Goal: Information Seeking & Learning: Learn about a topic

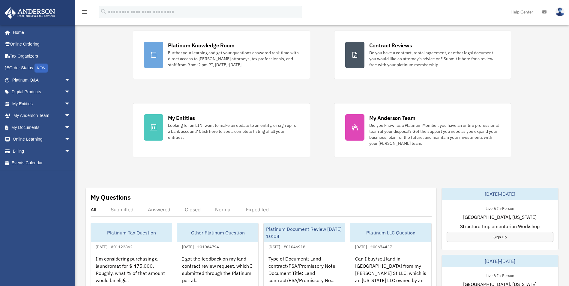
scroll to position [30, 0]
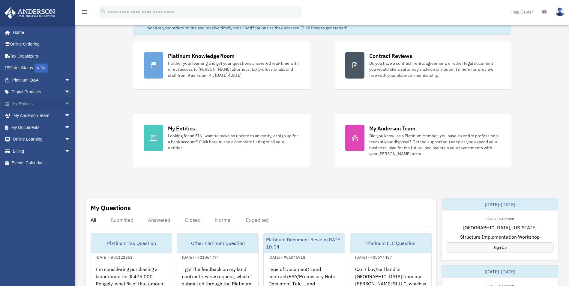
click at [64, 104] on span "arrow_drop_down" at bounding box center [70, 104] width 12 height 12
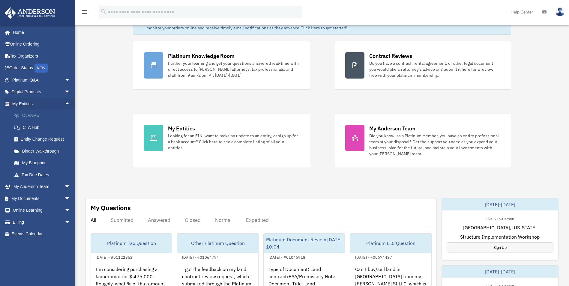
click at [36, 115] on link "Overview" at bounding box center [43, 116] width 71 height 12
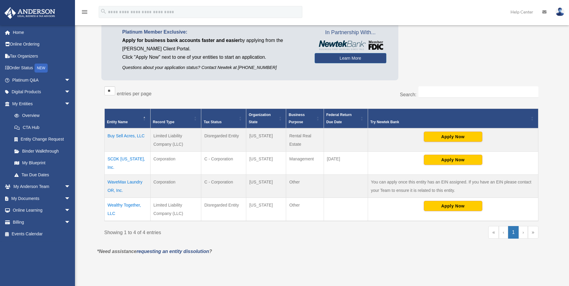
scroll to position [60, 0]
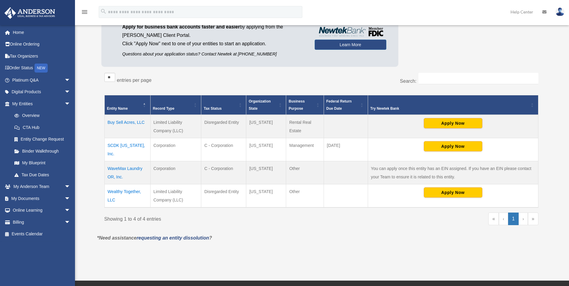
click at [141, 144] on td "SCDK Oregon, Inc." at bounding box center [127, 149] width 46 height 23
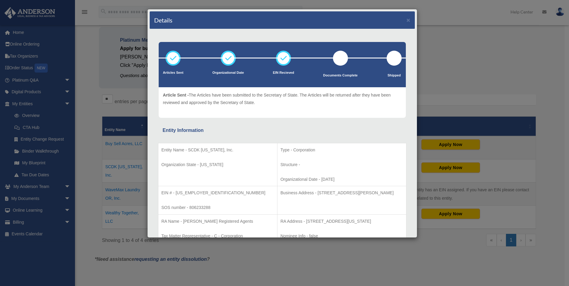
scroll to position [0, 0]
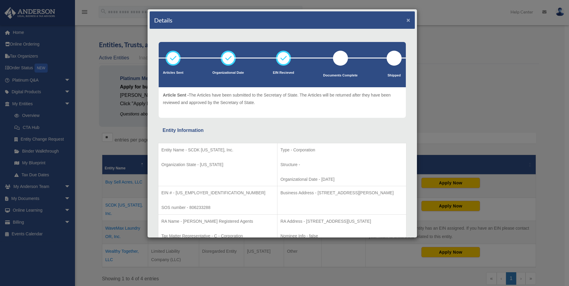
click at [406, 19] on button "×" at bounding box center [408, 20] width 4 height 6
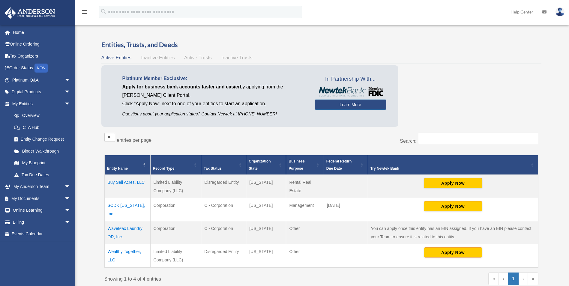
click at [125, 183] on td "Buy Sell Acres, LLC" at bounding box center [127, 186] width 46 height 23
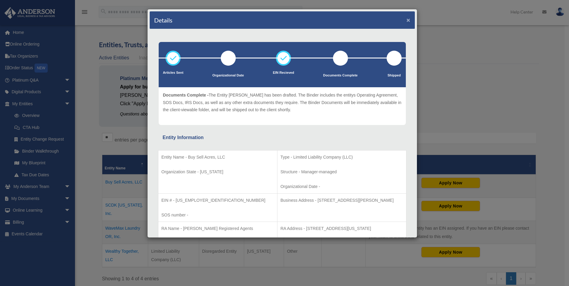
click at [406, 19] on button "×" at bounding box center [408, 20] width 4 height 6
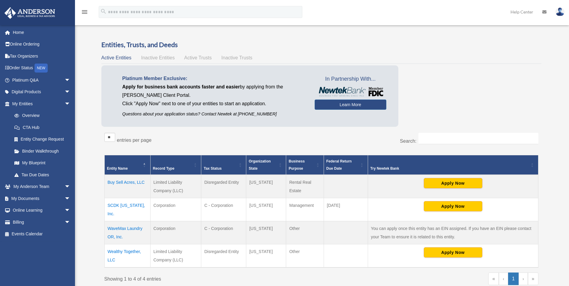
click at [131, 204] on td "SCDK Oregon, Inc." at bounding box center [127, 209] width 46 height 23
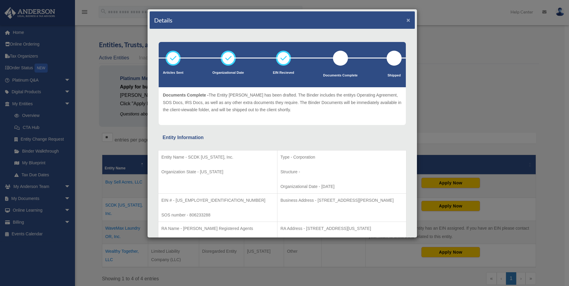
click at [406, 19] on button "×" at bounding box center [408, 20] width 4 height 6
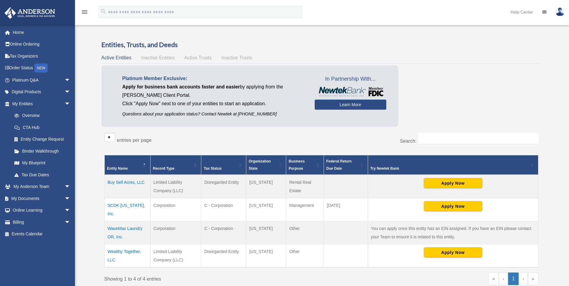
click at [558, 14] on img at bounding box center [559, 11] width 9 height 9
click at [453, 51] on link "Logout" at bounding box center [470, 52] width 60 height 12
